Goal: Navigation & Orientation: Find specific page/section

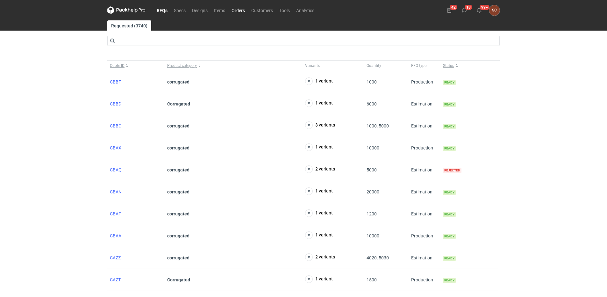
click at [236, 7] on link "Orders" at bounding box center [238, 10] width 20 height 8
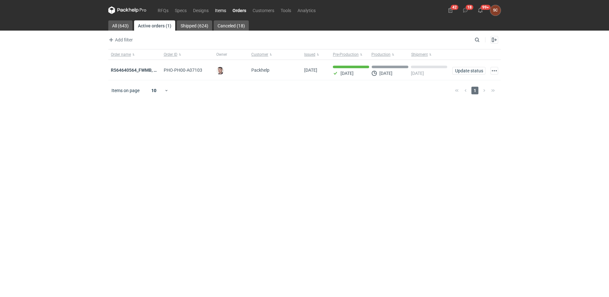
click at [222, 9] on link "Items" at bounding box center [221, 10] width 18 height 8
